Goal: Find specific page/section: Find specific page/section

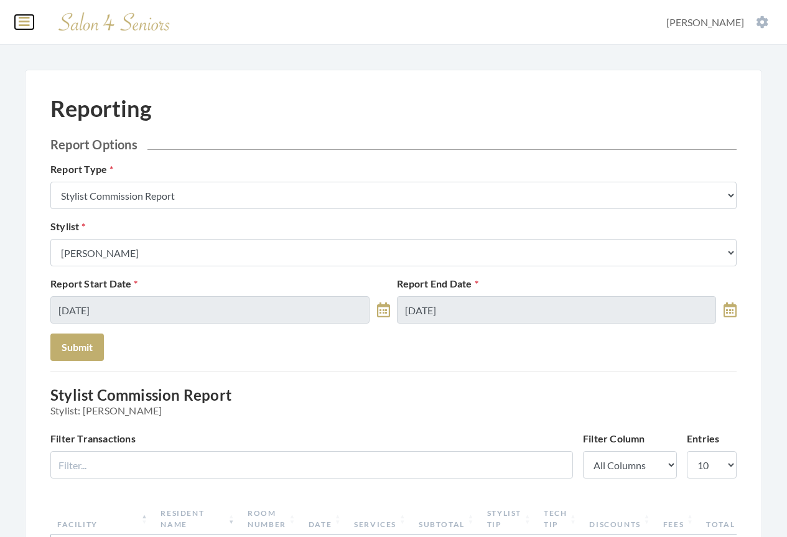
click at [24, 19] on icon at bounding box center [24, 22] width 11 height 12
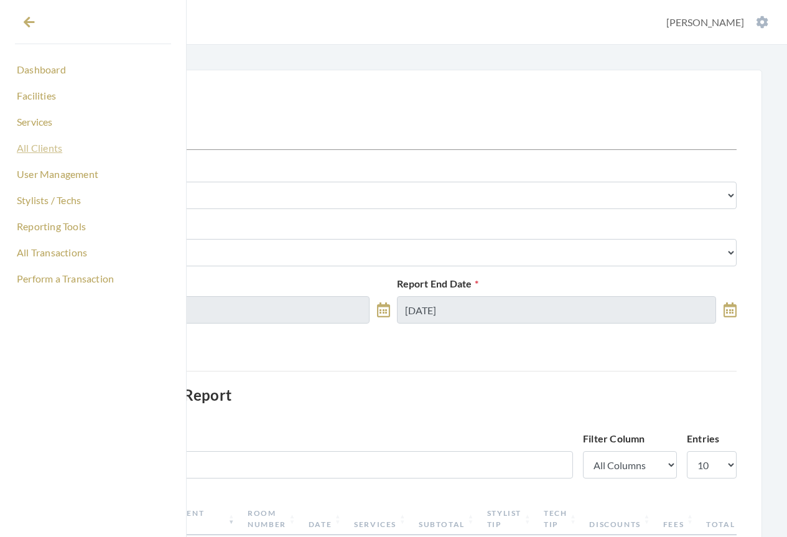
click at [46, 146] on link "All Clients" at bounding box center [93, 148] width 156 height 21
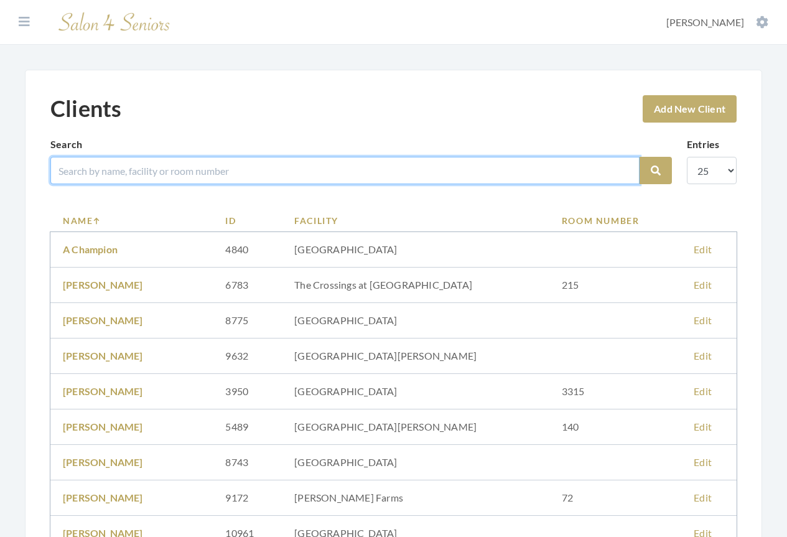
click at [86, 176] on input "search" at bounding box center [344, 170] width 589 height 27
type input "watts"
click at [640, 157] on button "Search" at bounding box center [656, 170] width 32 height 27
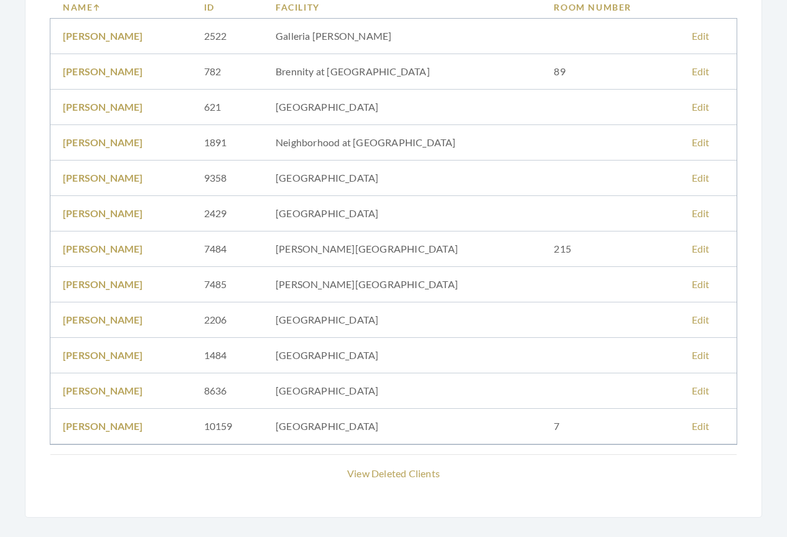
scroll to position [246, 0]
